Goal: Find specific page/section: Find specific page/section

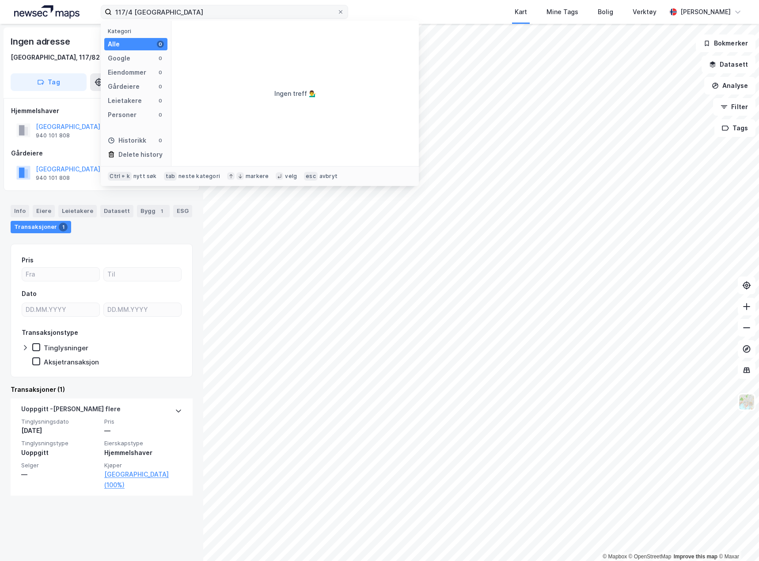
click at [226, 16] on input "117/4 tromsø" at bounding box center [224, 11] width 225 height 13
type input "119/2493 tromsø"
click at [264, 48] on span "[STREET_ADDRESS]" at bounding box center [302, 43] width 212 height 11
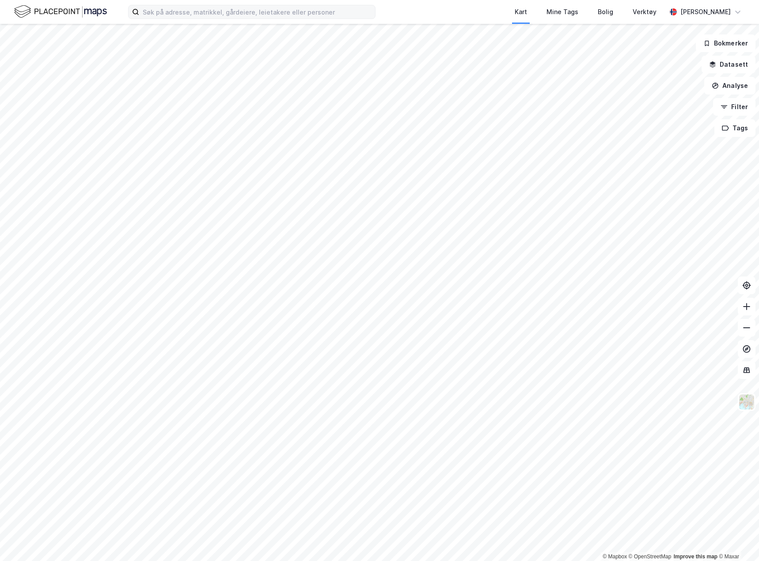
click at [194, 19] on label at bounding box center [251, 12] width 247 height 14
click at [194, 19] on input at bounding box center [257, 11] width 236 height 13
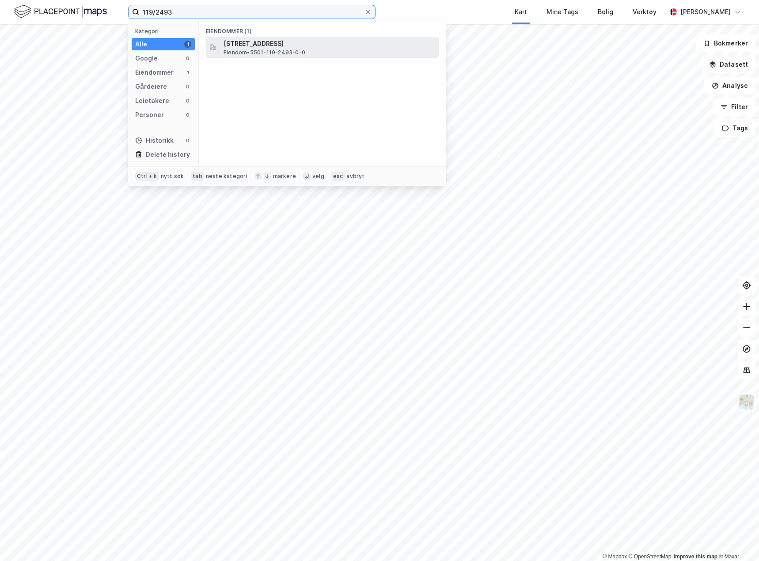
type input "119/2493"
click at [266, 49] on span "Eiendom • 5501-119-2493-0-0" at bounding box center [265, 52] width 82 height 7
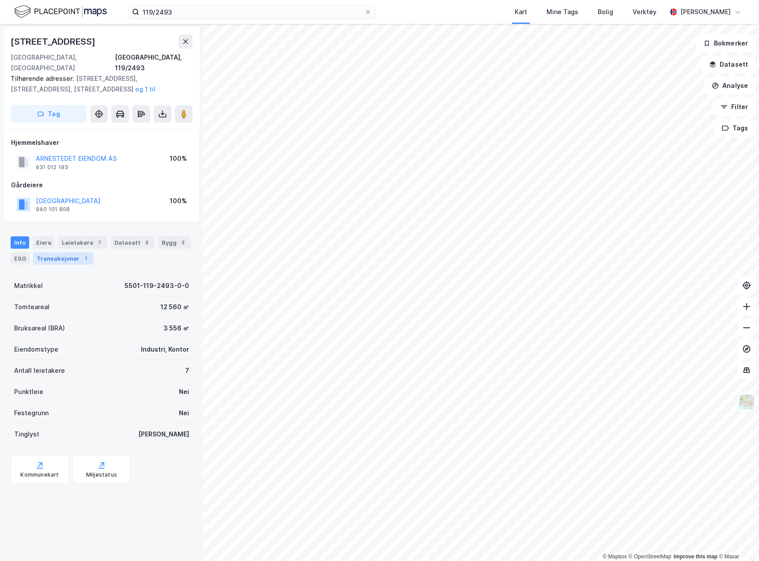
click at [67, 252] on div "Transaksjoner 1" at bounding box center [63, 258] width 61 height 12
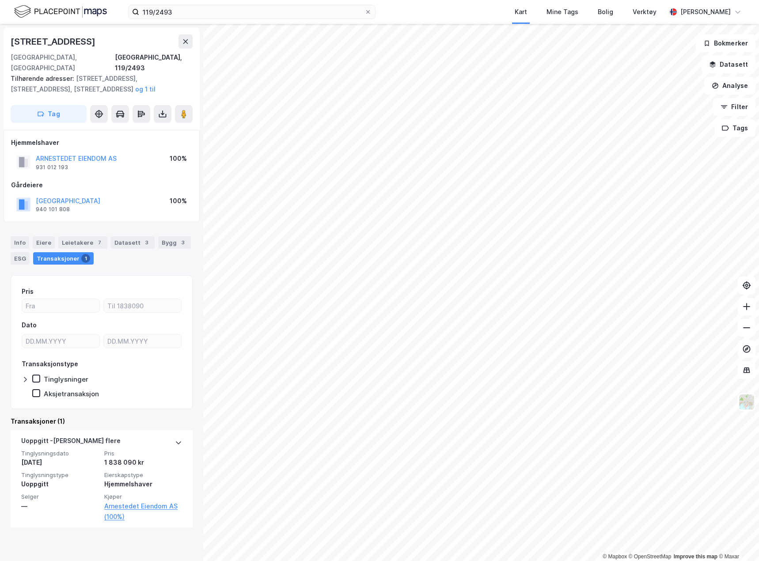
click at [47, 14] on img at bounding box center [60, 11] width 93 height 15
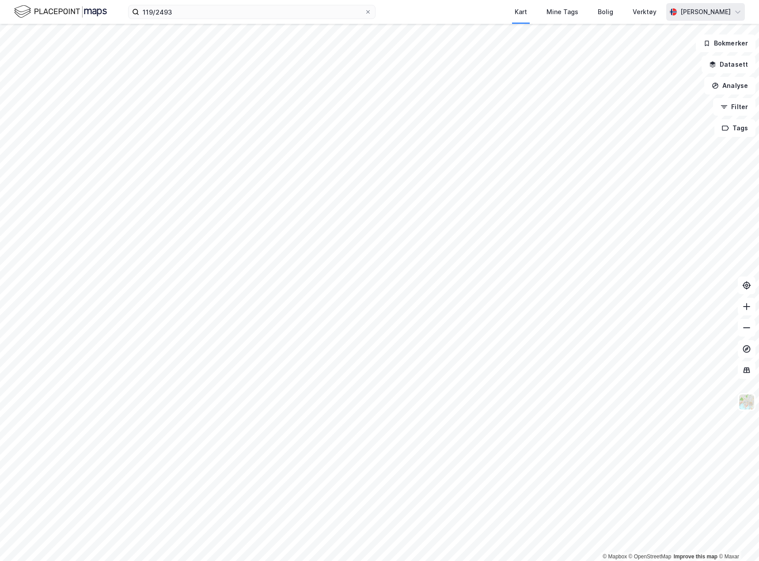
click at [713, 18] on div "[PERSON_NAME]" at bounding box center [705, 12] width 79 height 18
click at [444, 12] on div "Kart Mine Tags Bolig Verktøy" at bounding box center [542, 12] width 248 height 24
